Goal: Task Accomplishment & Management: Use online tool/utility

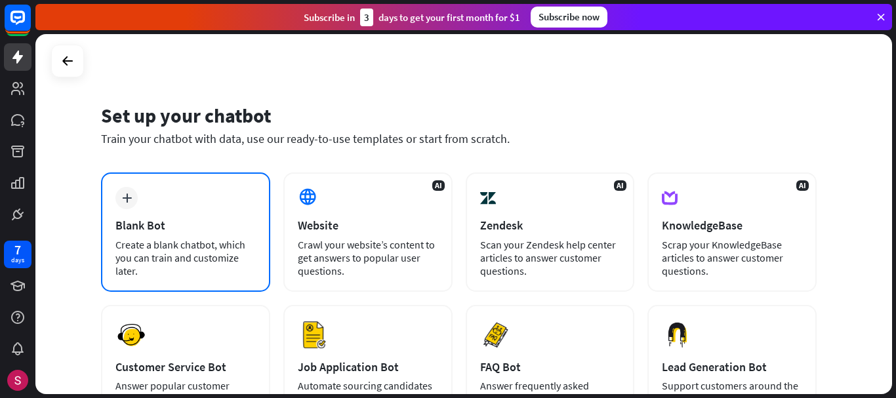
click at [145, 208] on div "plus Blank Bot Create a blank chatbot, which you can train and customize later." at bounding box center [185, 232] width 169 height 119
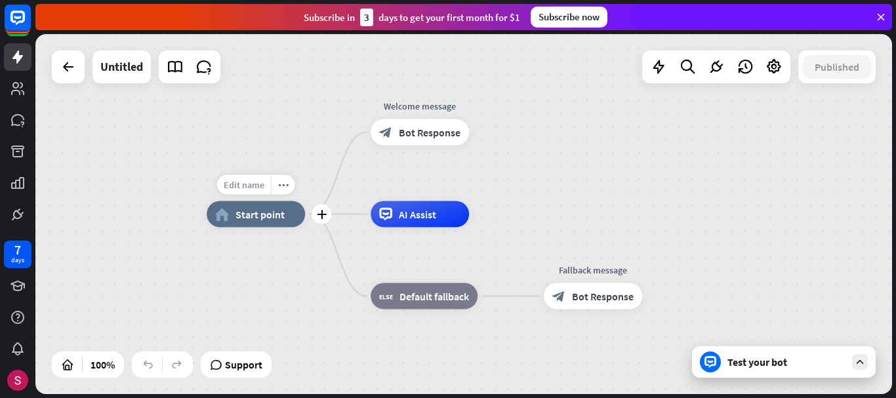
click at [249, 186] on span "Edit name" at bounding box center [244, 185] width 41 height 12
type input "******"
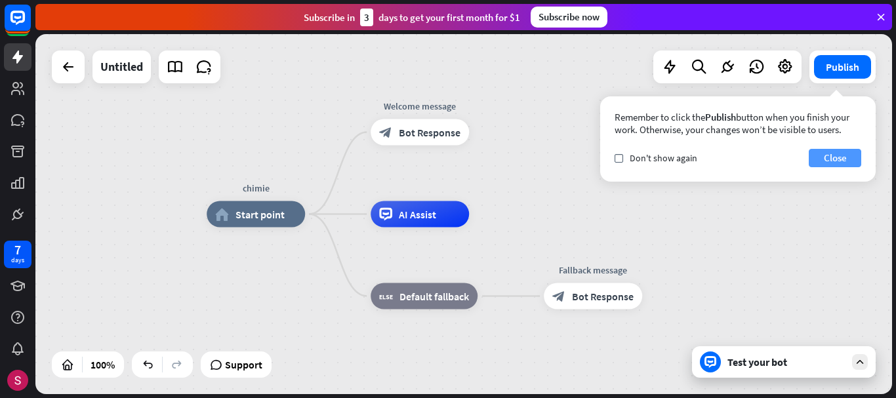
click at [842, 159] on button "Close" at bounding box center [835, 158] width 53 height 18
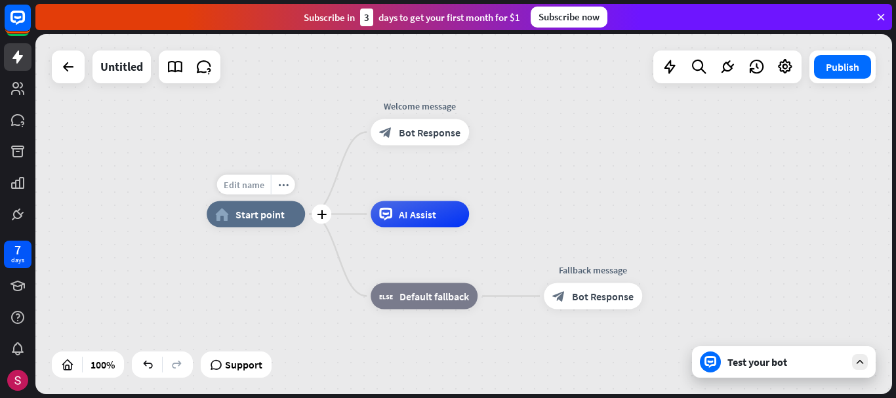
click at [242, 182] on span "Edit name" at bounding box center [244, 185] width 41 height 12
click at [280, 187] on input "******" at bounding box center [256, 186] width 92 height 18
click at [267, 220] on span "Start point" at bounding box center [260, 214] width 49 height 13
click at [284, 186] on icon "more_horiz" at bounding box center [283, 185] width 11 height 10
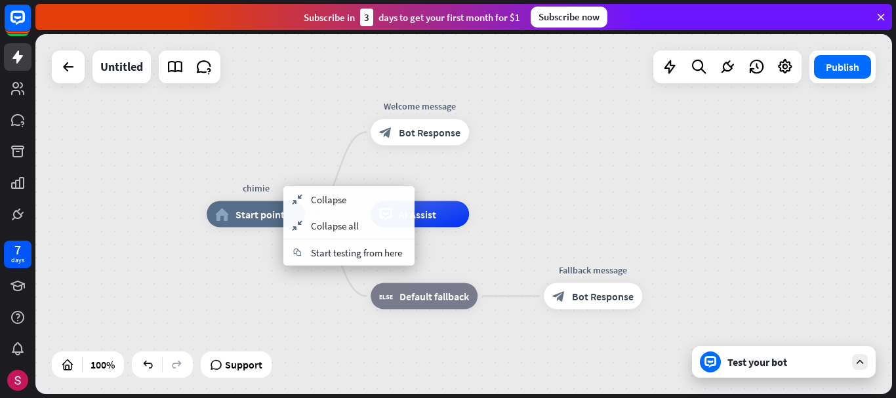
click at [268, 148] on div "chimie home_2 Start point Welcome message block_bot_response Bot Response AI As…" at bounding box center [463, 214] width 857 height 360
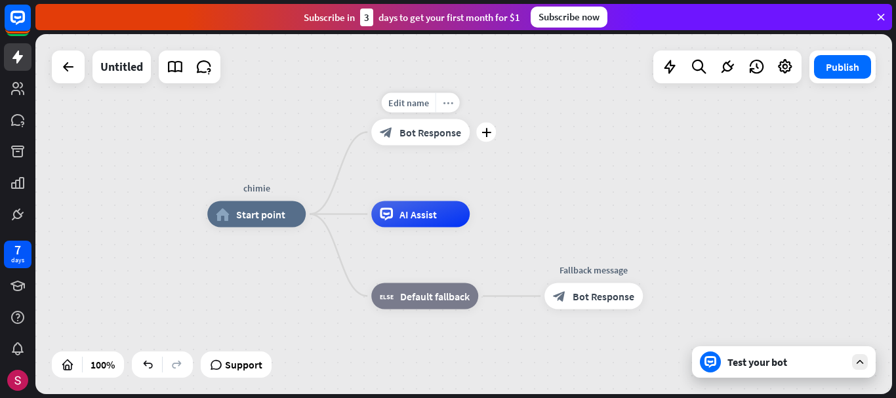
click at [452, 104] on icon "more_horiz" at bounding box center [448, 103] width 11 height 10
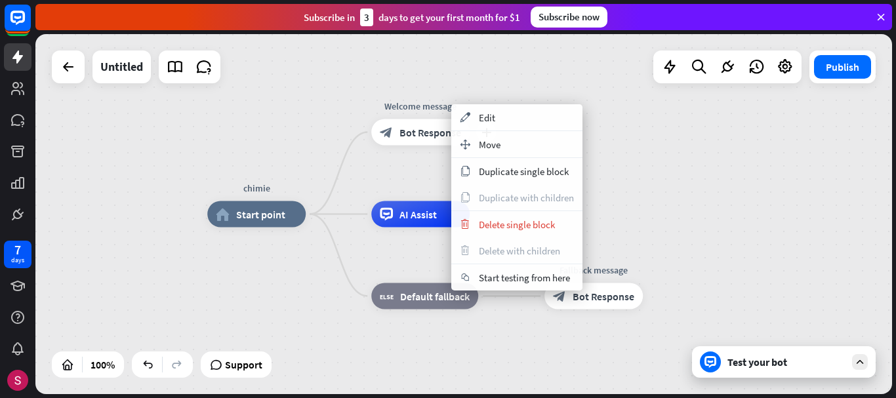
click at [400, 106] on div "Welcome message" at bounding box center [421, 106] width 118 height 13
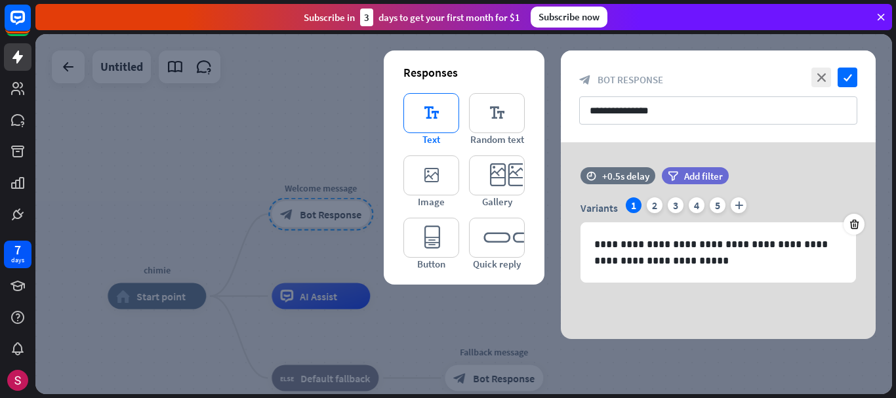
click at [440, 114] on icon "editor_text" at bounding box center [432, 113] width 56 height 40
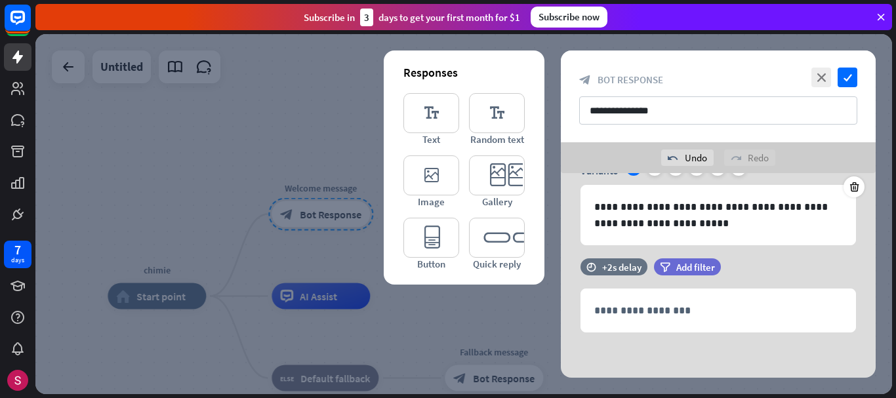
scroll to position [69, 0]
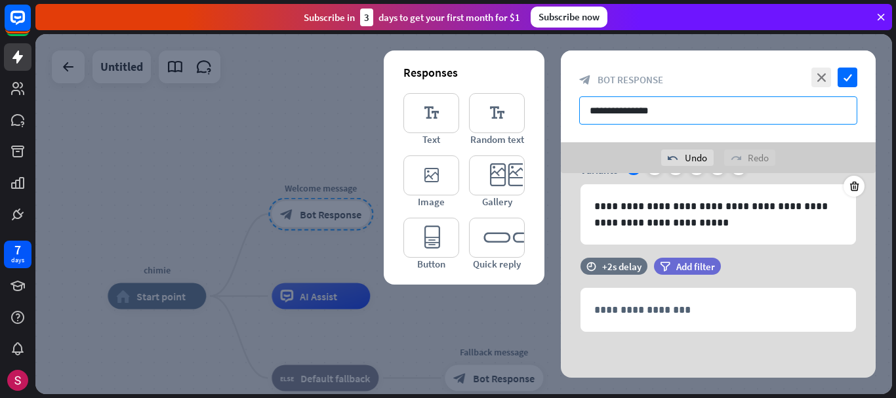
click at [667, 111] on input "**********" at bounding box center [718, 110] width 278 height 28
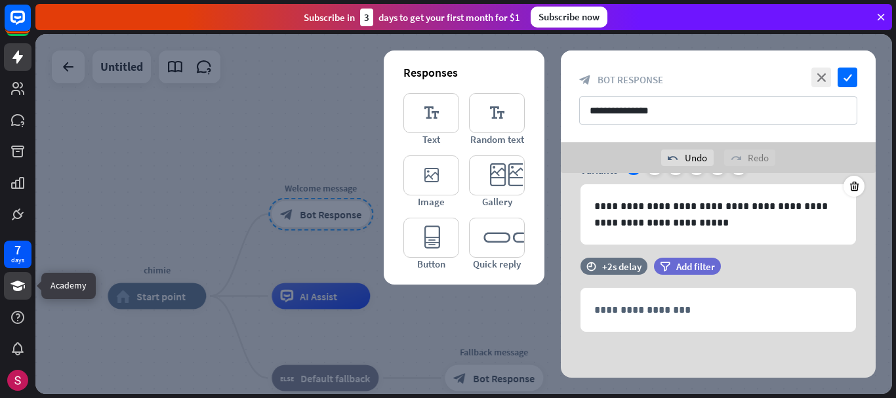
click at [18, 288] on icon at bounding box center [18, 286] width 14 height 11
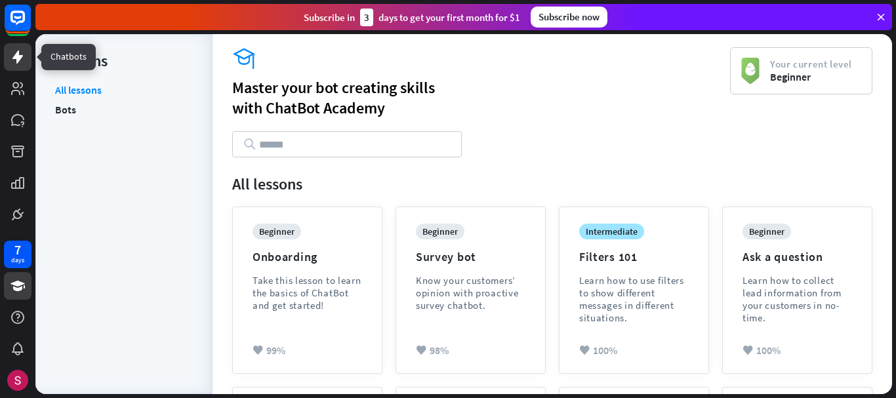
click at [20, 54] on icon at bounding box center [18, 57] width 16 height 16
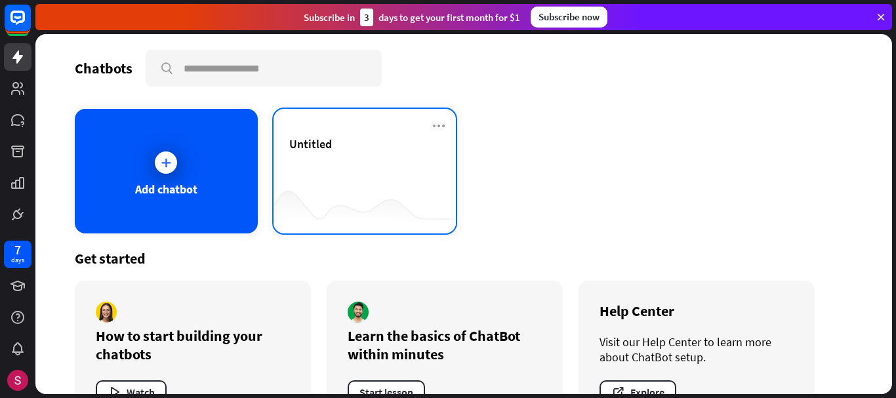
click at [317, 145] on span "Untitled" at bounding box center [310, 144] width 43 height 15
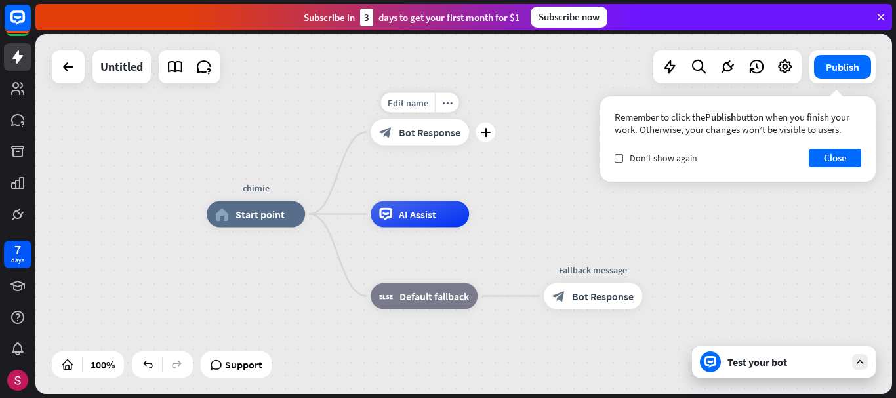
click at [416, 133] on span "Bot Response" at bounding box center [430, 132] width 62 height 13
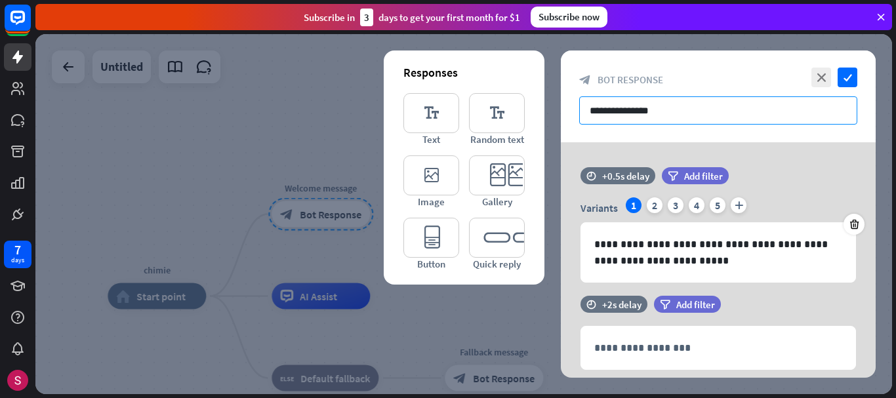
click at [660, 111] on input "**********" at bounding box center [718, 110] width 278 height 28
drag, startPoint x: 675, startPoint y: 112, endPoint x: 580, endPoint y: 115, distance: 95.2
click at [580, 115] on input "**********" at bounding box center [718, 110] width 278 height 28
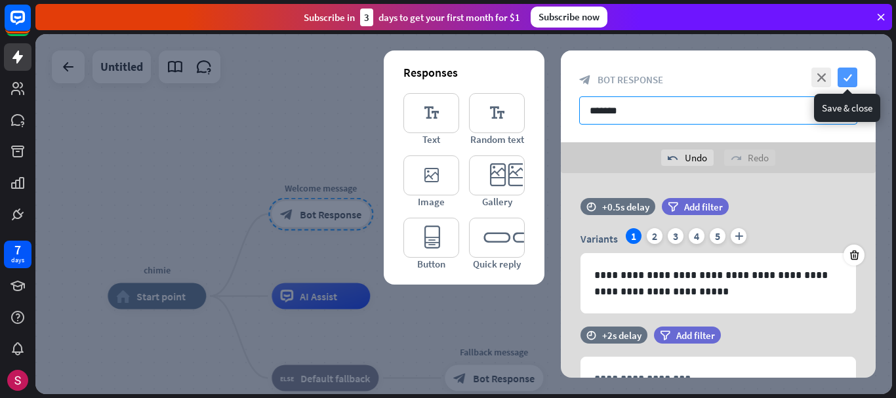
type input "*******"
click at [850, 76] on icon "check" at bounding box center [848, 78] width 20 height 20
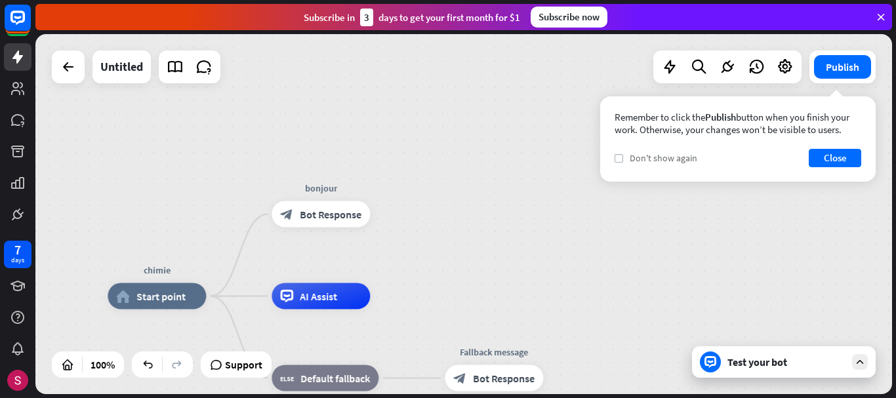
click at [621, 161] on label "check" at bounding box center [619, 158] width 9 height 9
click at [851, 157] on button "Close" at bounding box center [835, 158] width 53 height 18
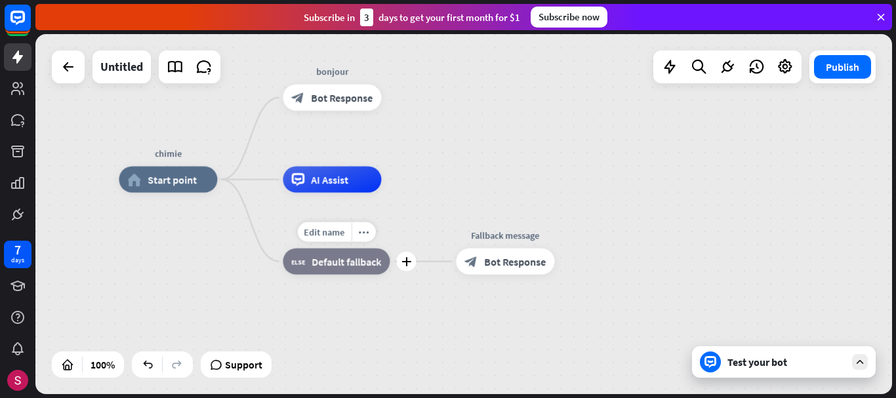
drag, startPoint x: 390, startPoint y: 337, endPoint x: 393, endPoint y: 222, distance: 114.9
click at [390, 249] on div "Edit name more_horiz plus block_fallback Default fallback" at bounding box center [336, 262] width 107 height 26
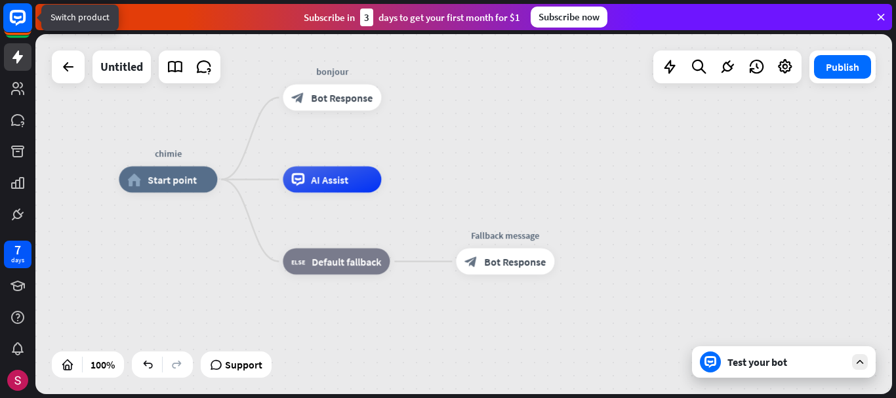
click at [30, 18] on rect at bounding box center [17, 17] width 29 height 29
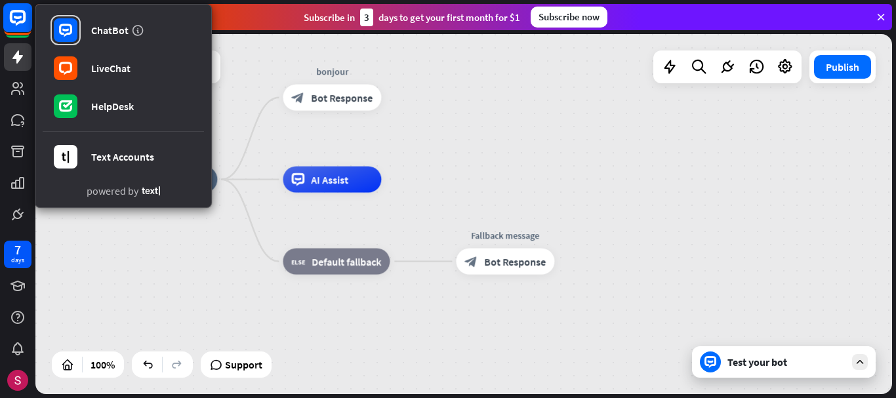
click at [20, 14] on rect at bounding box center [17, 17] width 29 height 29
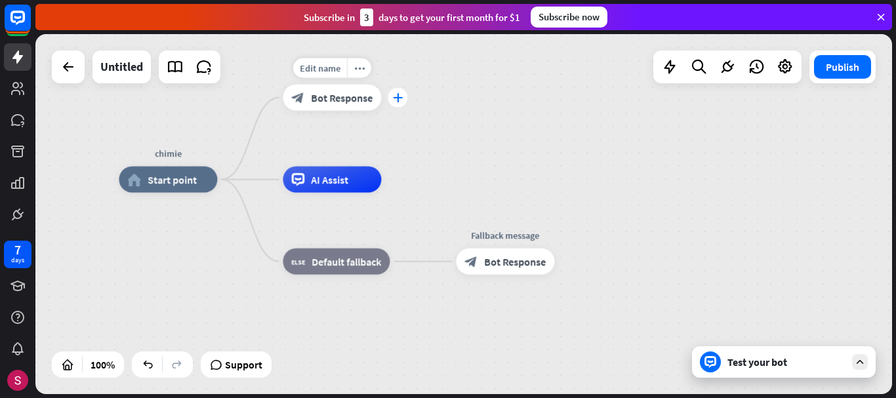
click at [399, 98] on icon "plus" at bounding box center [398, 97] width 10 height 9
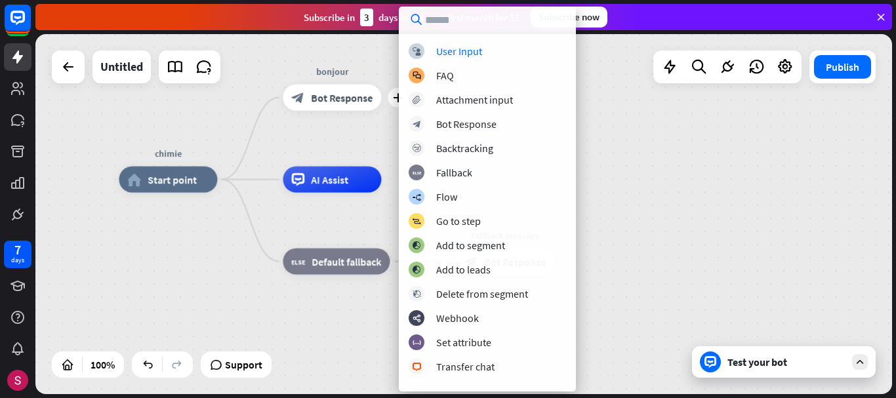
click at [178, 264] on div "chimie home_2 Start point plus bonjour block_bot_response Bot Response AI Assis…" at bounding box center [547, 360] width 857 height 360
